Goal: Transaction & Acquisition: Purchase product/service

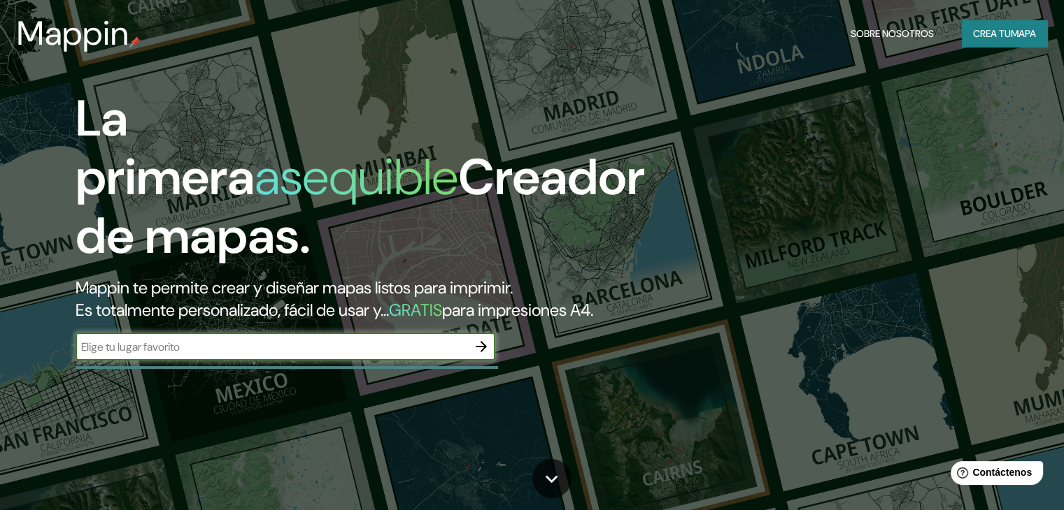
click at [976, 41] on font "Crea tu" at bounding box center [992, 33] width 38 height 18
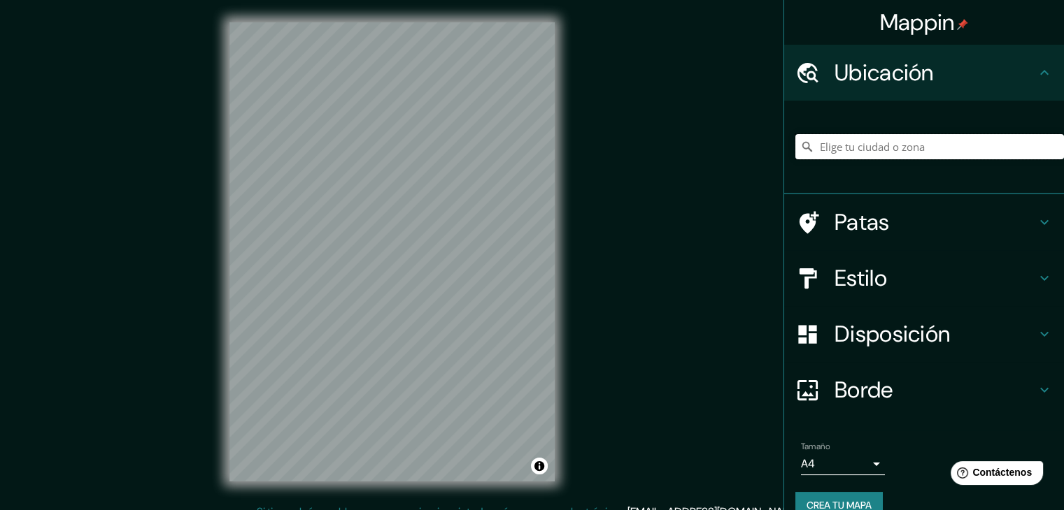
click at [894, 145] on input "Elige tu ciudad o zona" at bounding box center [929, 146] width 269 height 25
paste input "FR59+86M El Tephé, [GEOGRAPHIC_DATA]"
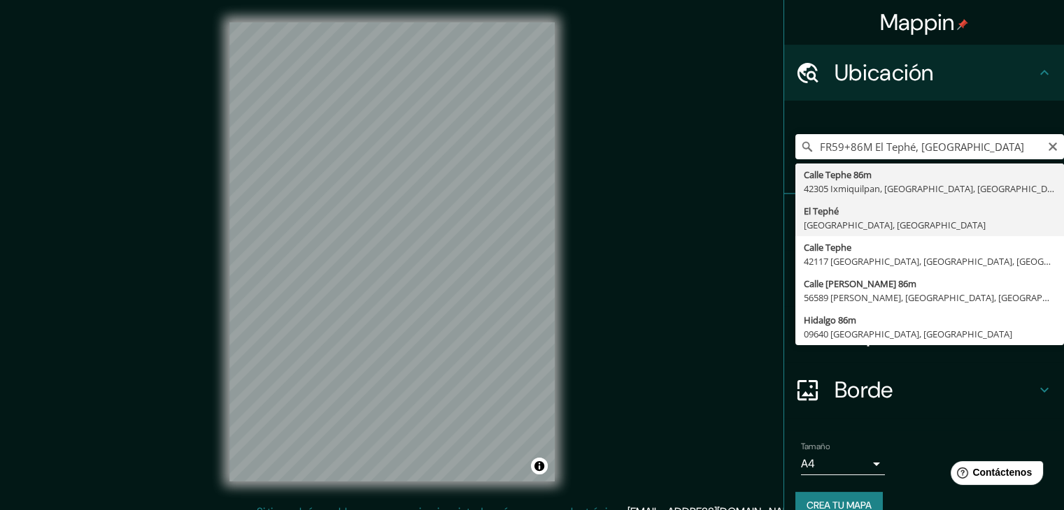
type input "El Tephé, [GEOGRAPHIC_DATA], [GEOGRAPHIC_DATA]"
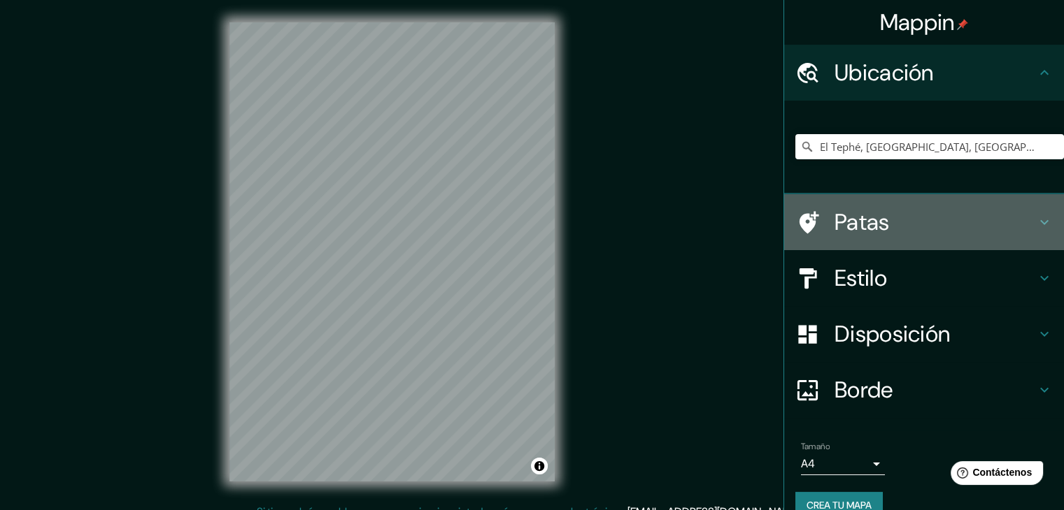
click at [912, 214] on h4 "Patas" at bounding box center [934, 222] width 201 height 28
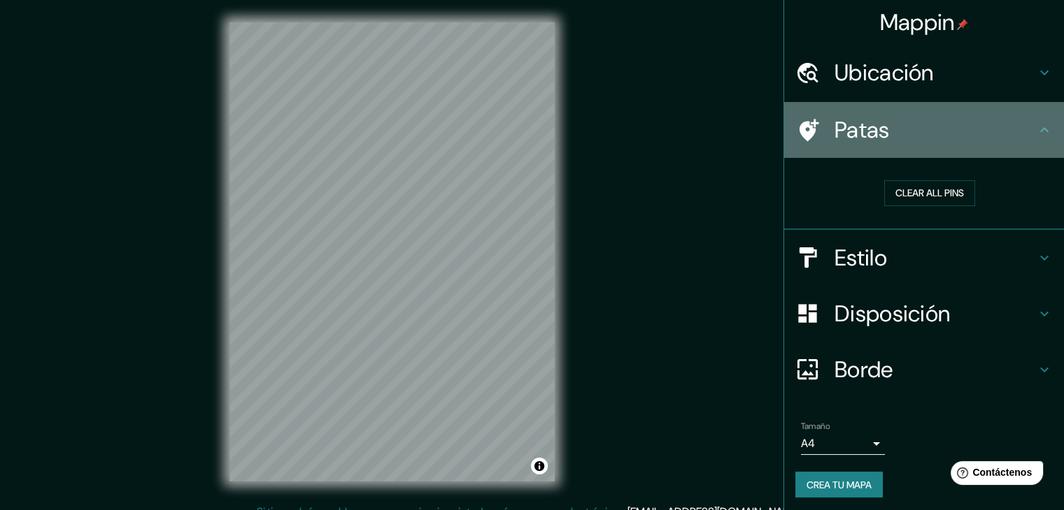
click at [923, 135] on h4 "Patas" at bounding box center [934, 130] width 201 height 28
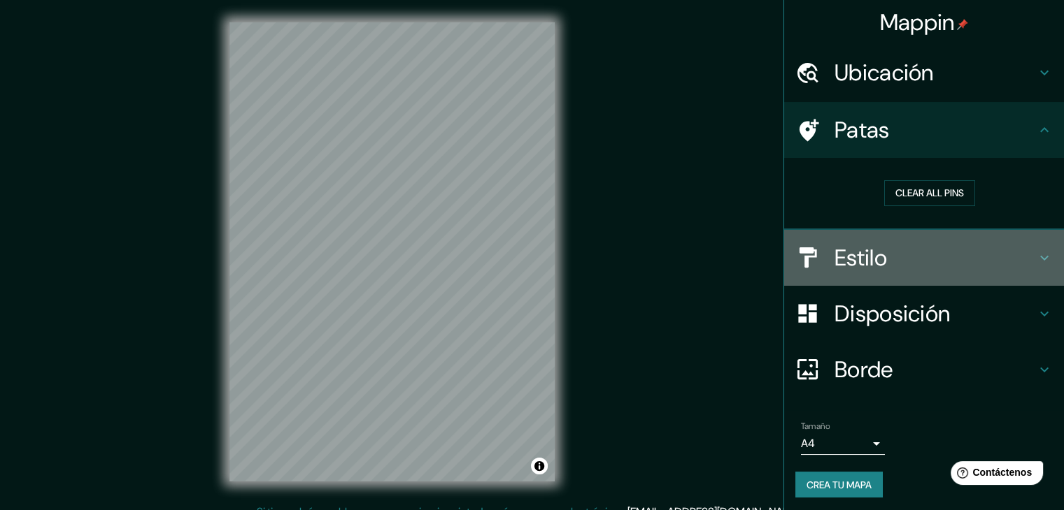
click at [924, 264] on h4 "Estilo" at bounding box center [934, 258] width 201 height 28
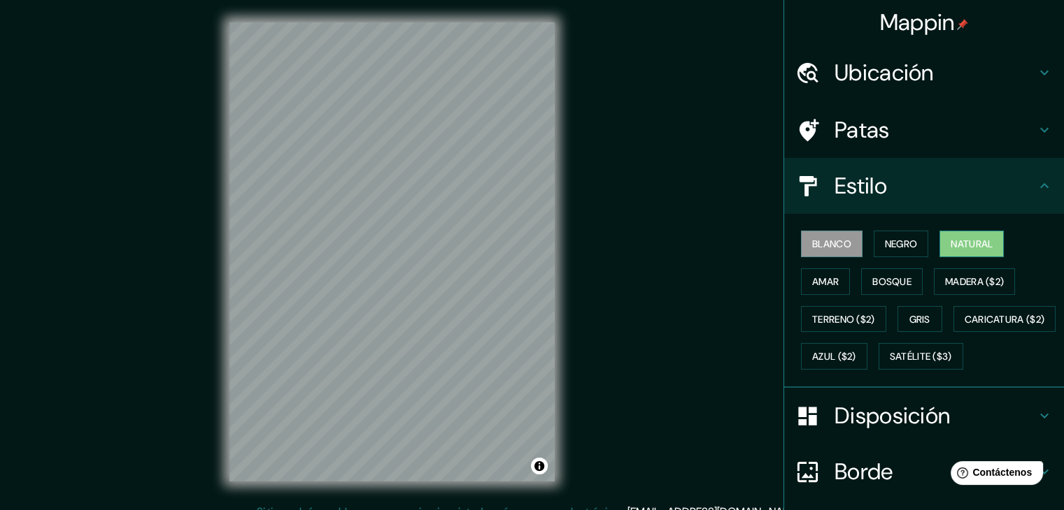
click at [990, 243] on button "Natural" at bounding box center [971, 244] width 64 height 27
click at [882, 275] on font "Bosque" at bounding box center [891, 281] width 39 height 13
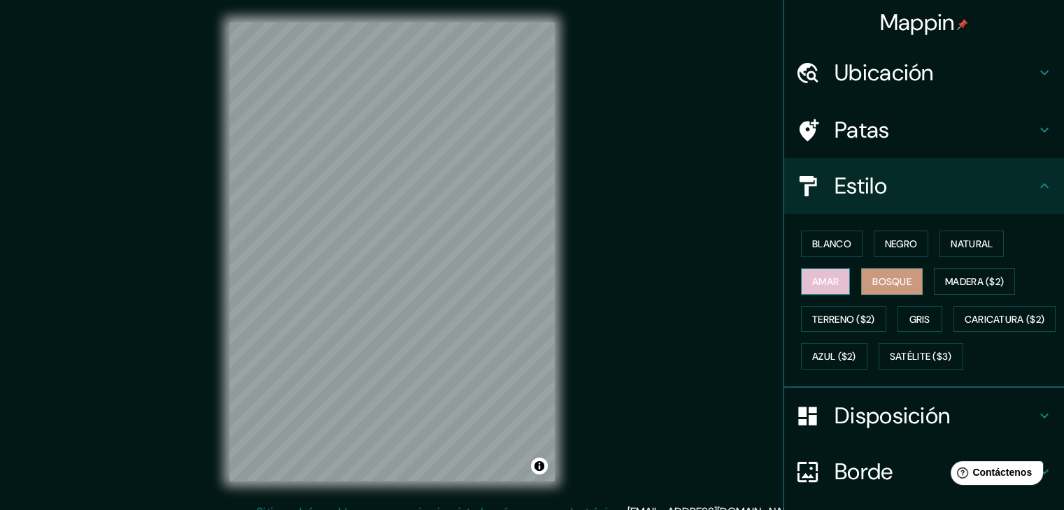
click at [812, 282] on font "Amar" at bounding box center [825, 281] width 27 height 13
click at [899, 248] on font "Negro" at bounding box center [901, 244] width 33 height 13
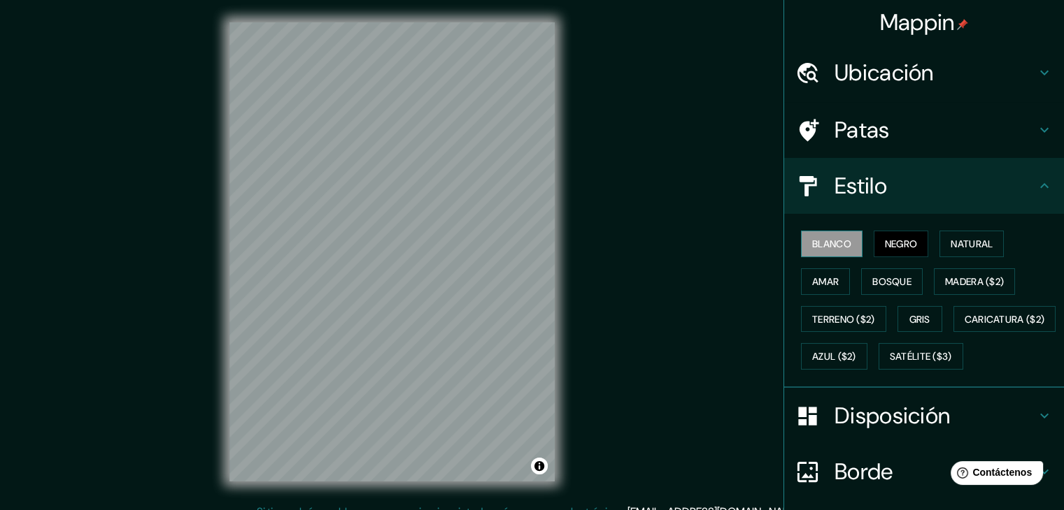
click at [833, 252] on font "Blanco" at bounding box center [831, 244] width 39 height 18
click at [934, 196] on h4 "Estilo" at bounding box center [934, 186] width 201 height 28
click at [927, 142] on h4 "Patas" at bounding box center [934, 130] width 201 height 28
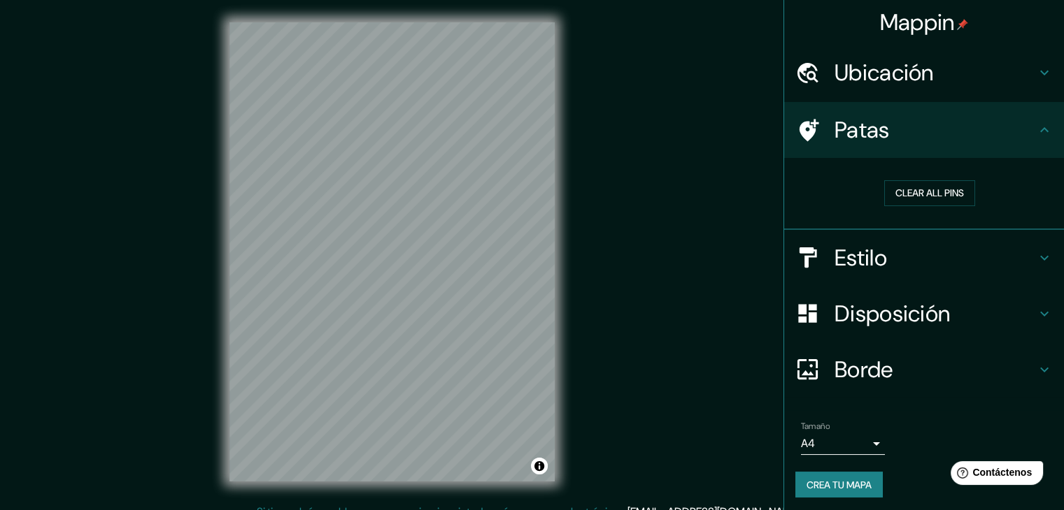
drag, startPoint x: 931, startPoint y: 196, endPoint x: 865, endPoint y: 234, distance: 76.4
click at [931, 195] on button "Clear all pins" at bounding box center [929, 193] width 91 height 26
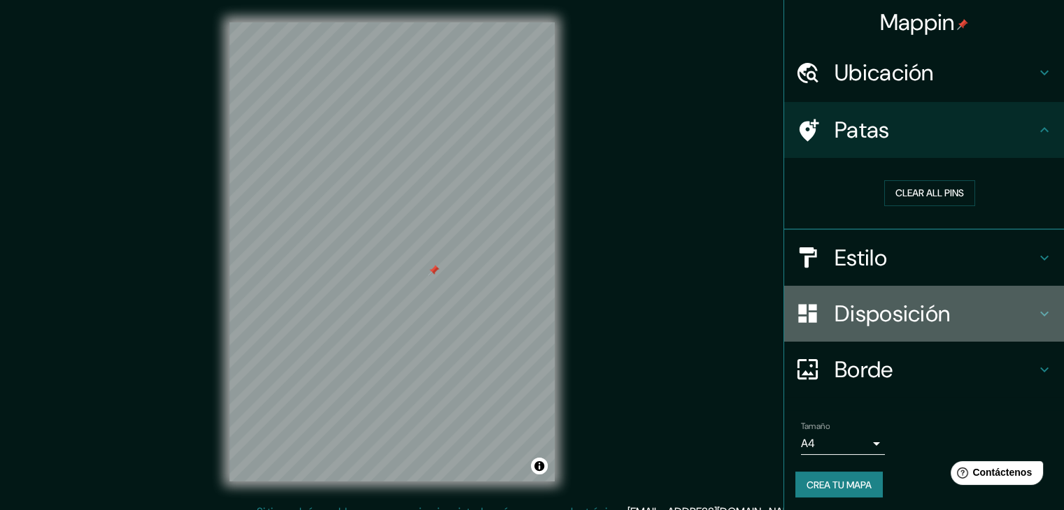
click at [883, 306] on font "Disposición" at bounding box center [891, 313] width 115 height 29
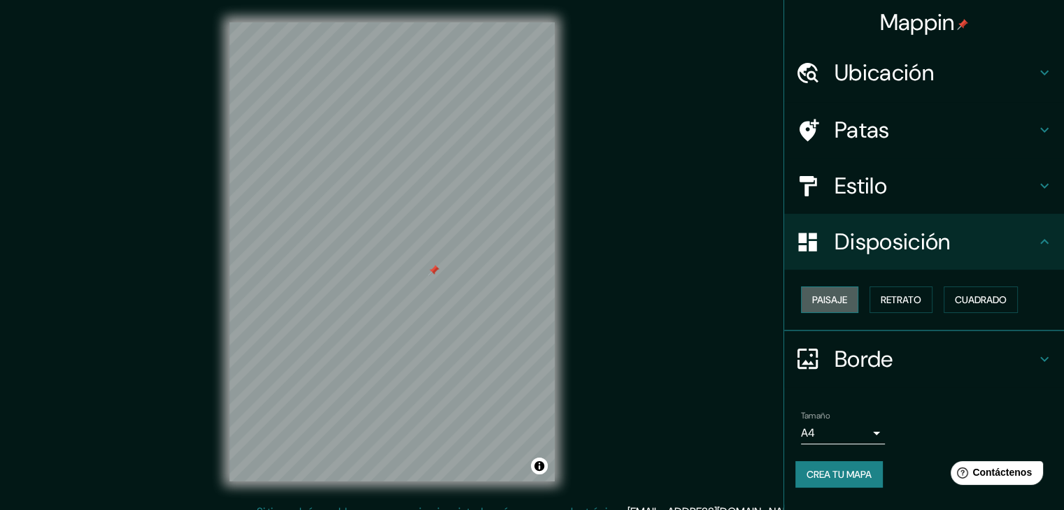
click at [839, 302] on font "Paisaje" at bounding box center [829, 300] width 35 height 13
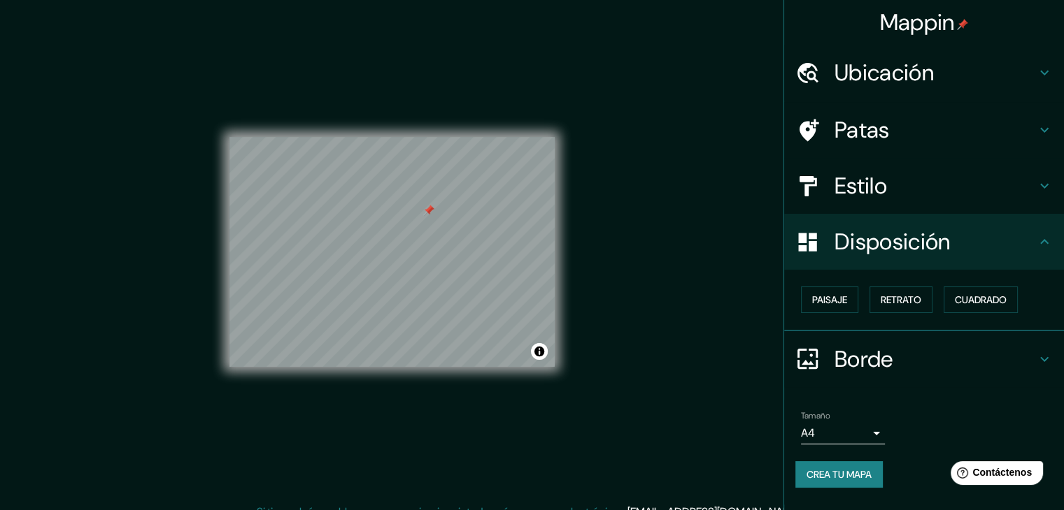
click at [613, 288] on div "Mappin Ubicación El Tephé, [GEOGRAPHIC_DATA], [GEOGRAPHIC_DATA] Patas Estilo Di…" at bounding box center [532, 263] width 1064 height 527
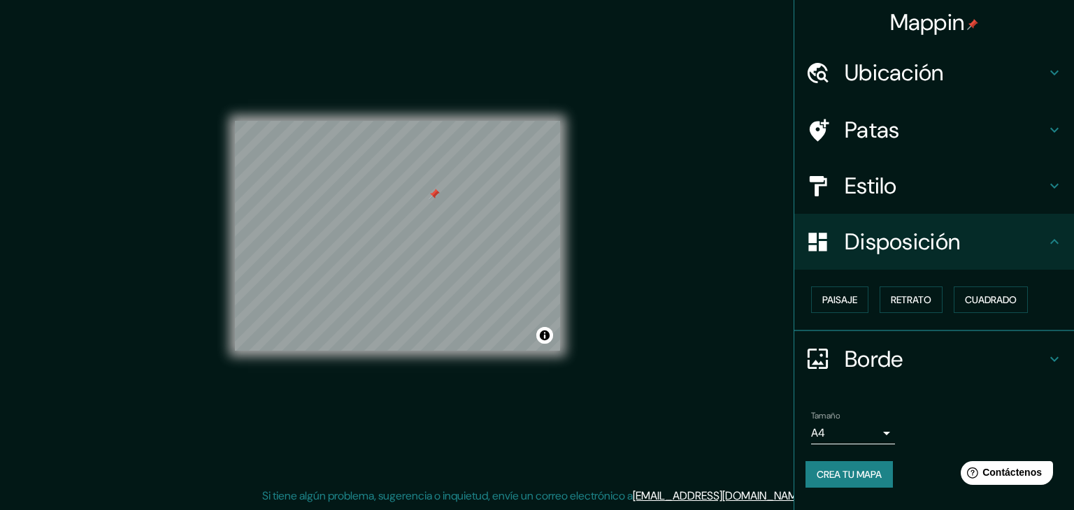
click at [832, 434] on body "Mappin Ubicación El Tephé, [GEOGRAPHIC_DATA], [GEOGRAPHIC_DATA] Patas Estilo Di…" at bounding box center [537, 239] width 1074 height 510
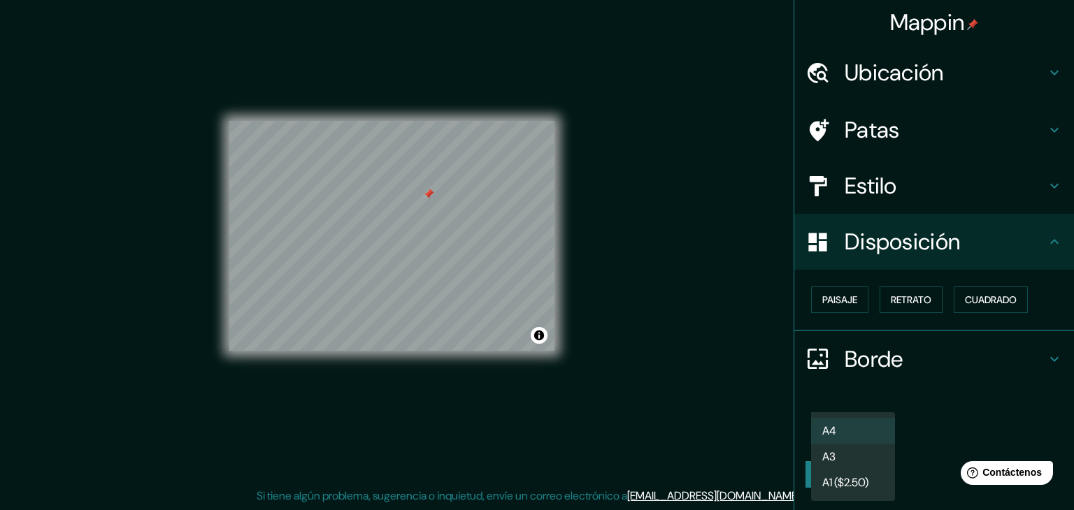
click at [946, 408] on div at bounding box center [537, 255] width 1074 height 510
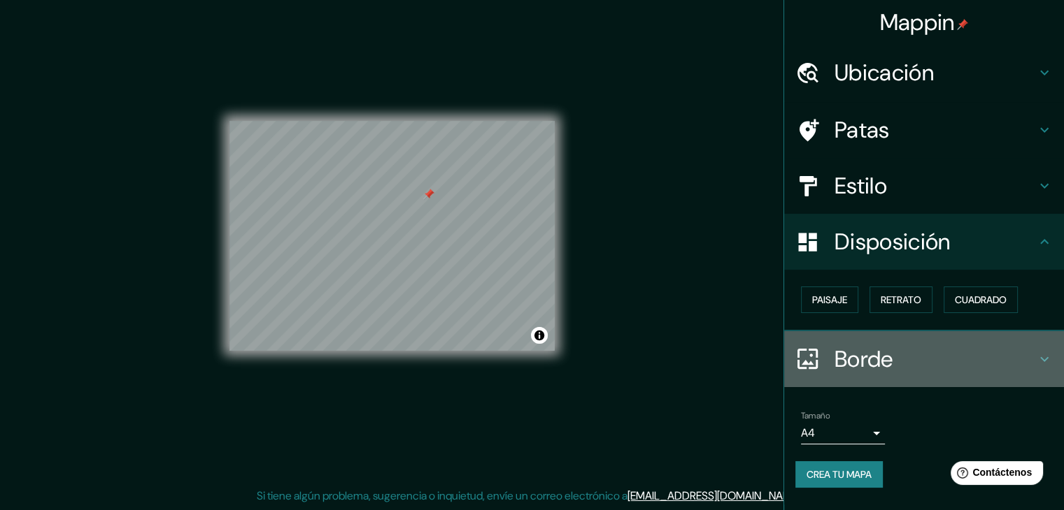
click at [968, 353] on h4 "Borde" at bounding box center [934, 359] width 201 height 28
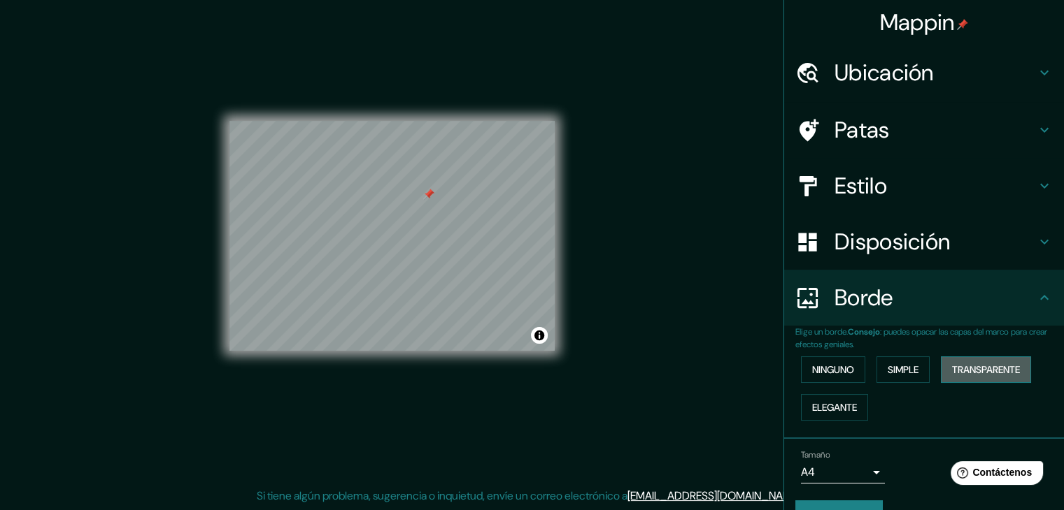
click at [973, 358] on button "Transparente" at bounding box center [985, 370] width 90 height 27
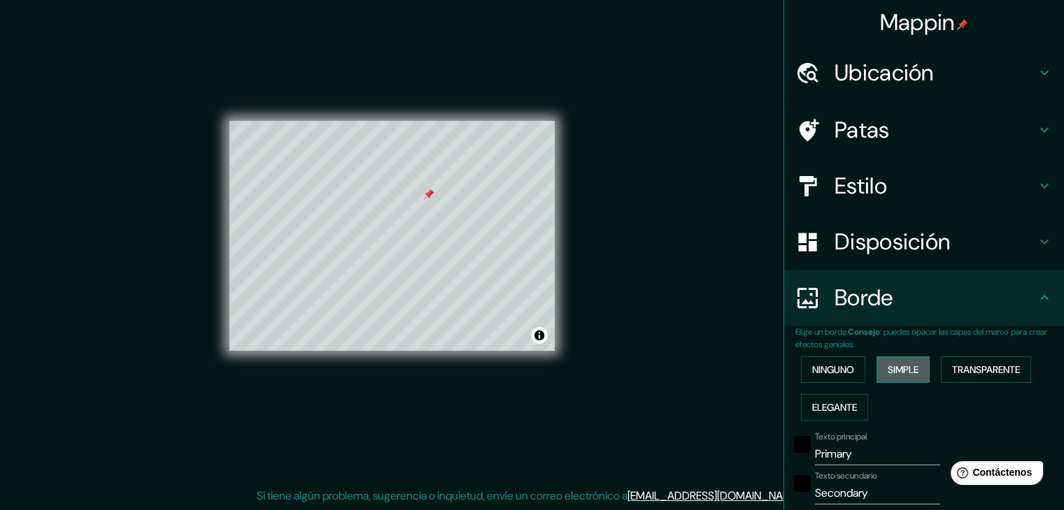
click at [887, 370] on font "Simple" at bounding box center [902, 370] width 31 height 13
click at [830, 366] on font "Ninguno" at bounding box center [833, 370] width 42 height 13
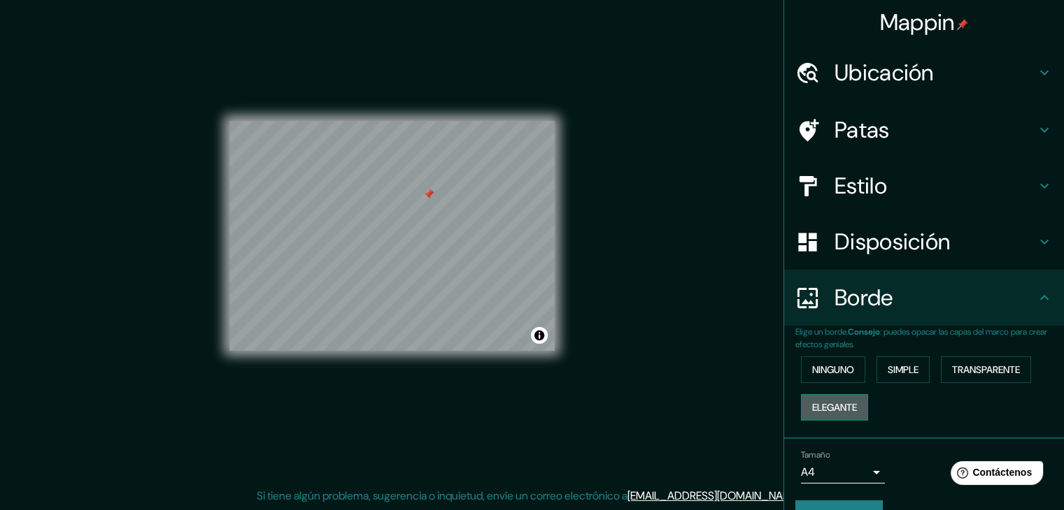
click at [857, 406] on button "Elegante" at bounding box center [834, 407] width 67 height 27
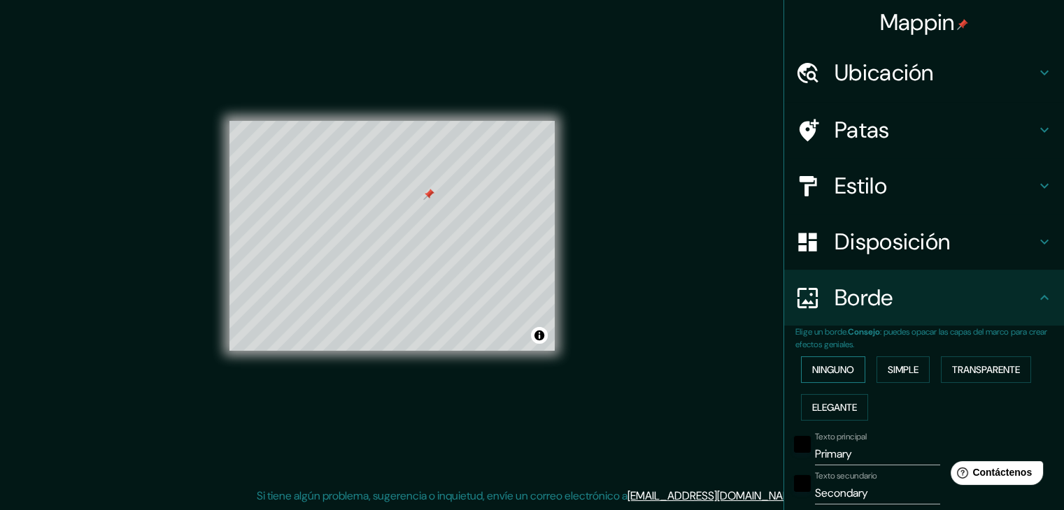
click at [840, 380] on button "Ninguno" at bounding box center [833, 370] width 64 height 27
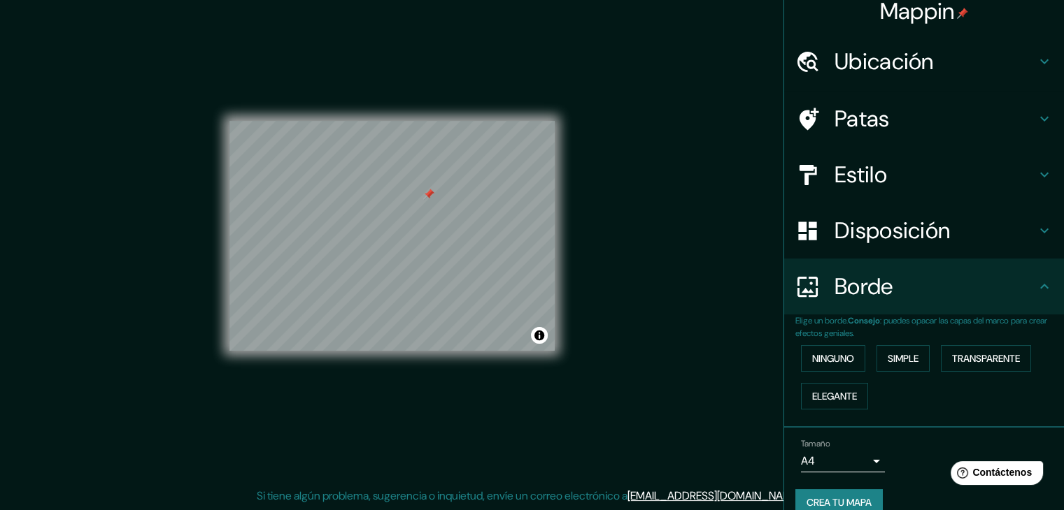
scroll to position [31, 0]
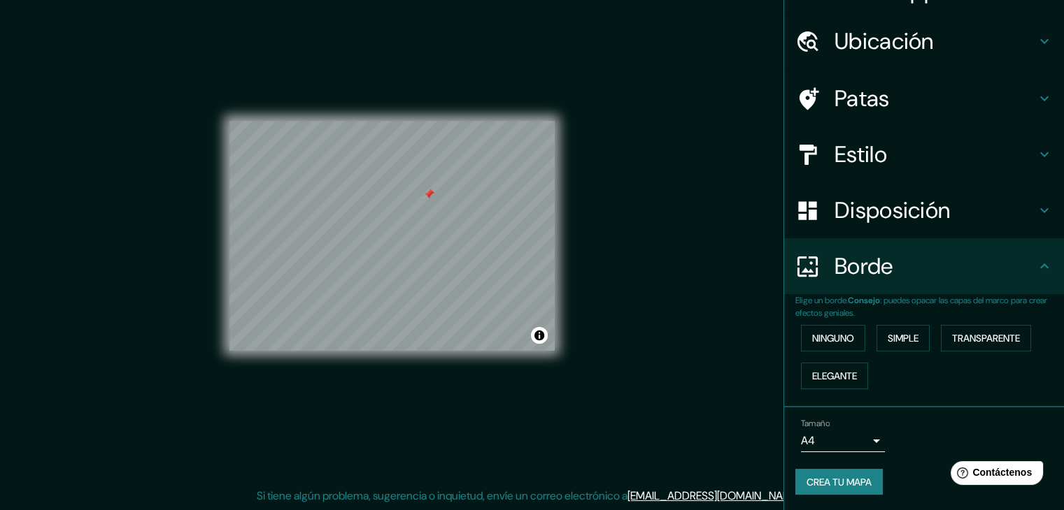
click at [921, 252] on h4 "Borde" at bounding box center [934, 266] width 201 height 28
click at [905, 93] on h4 "Patas" at bounding box center [934, 99] width 201 height 28
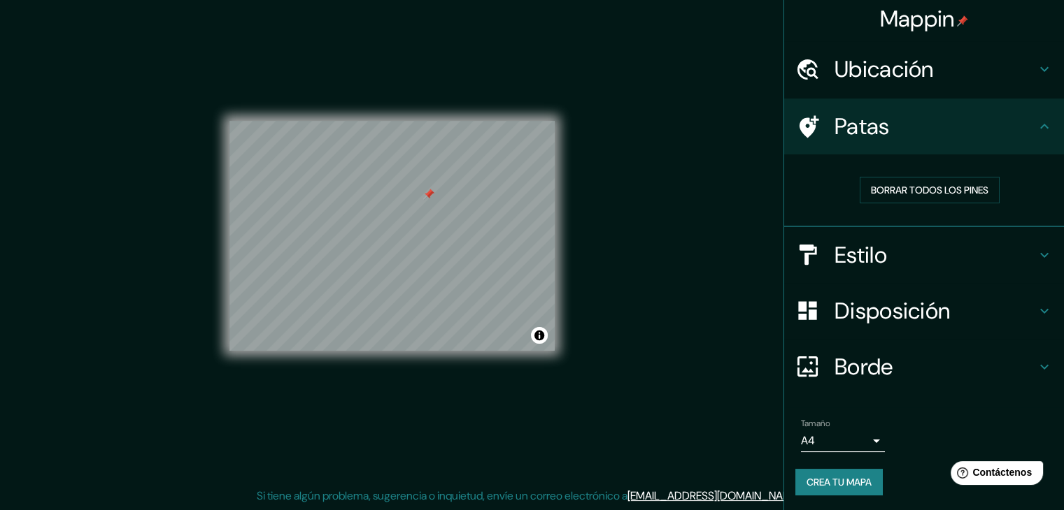
scroll to position [3, 0]
click at [919, 186] on font "Borrar todos los pines" at bounding box center [929, 190] width 117 height 13
click at [825, 479] on font "Crea tu mapa" at bounding box center [838, 482] width 65 height 13
click at [140, 154] on div "Mappin Ubicación El Tephé, [GEOGRAPHIC_DATA], [GEOGRAPHIC_DATA] Patas Borrar to…" at bounding box center [532, 247] width 1064 height 527
click at [856, 477] on font "Crea tu mapa" at bounding box center [838, 482] width 65 height 13
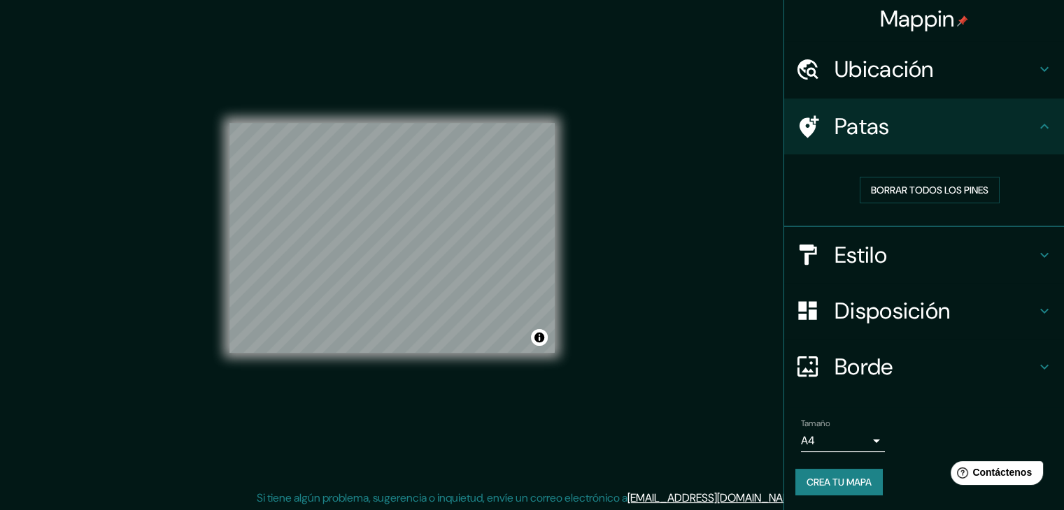
scroll to position [16, 0]
